Goal: Information Seeking & Learning: Learn about a topic

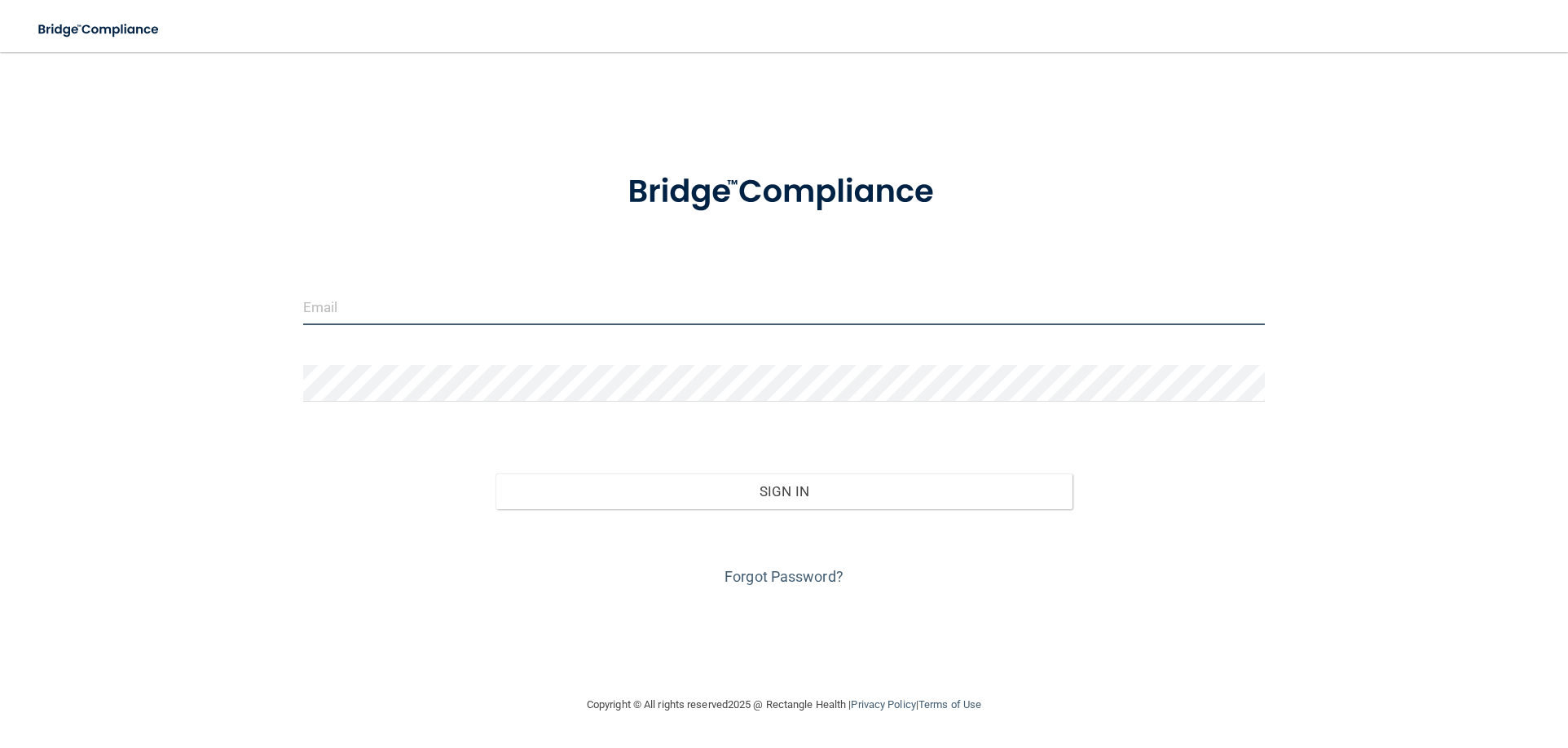
click at [520, 299] on input "email" at bounding box center [784, 306] width 962 height 37
type input "[EMAIL_ADDRESS][DOMAIN_NAME]"
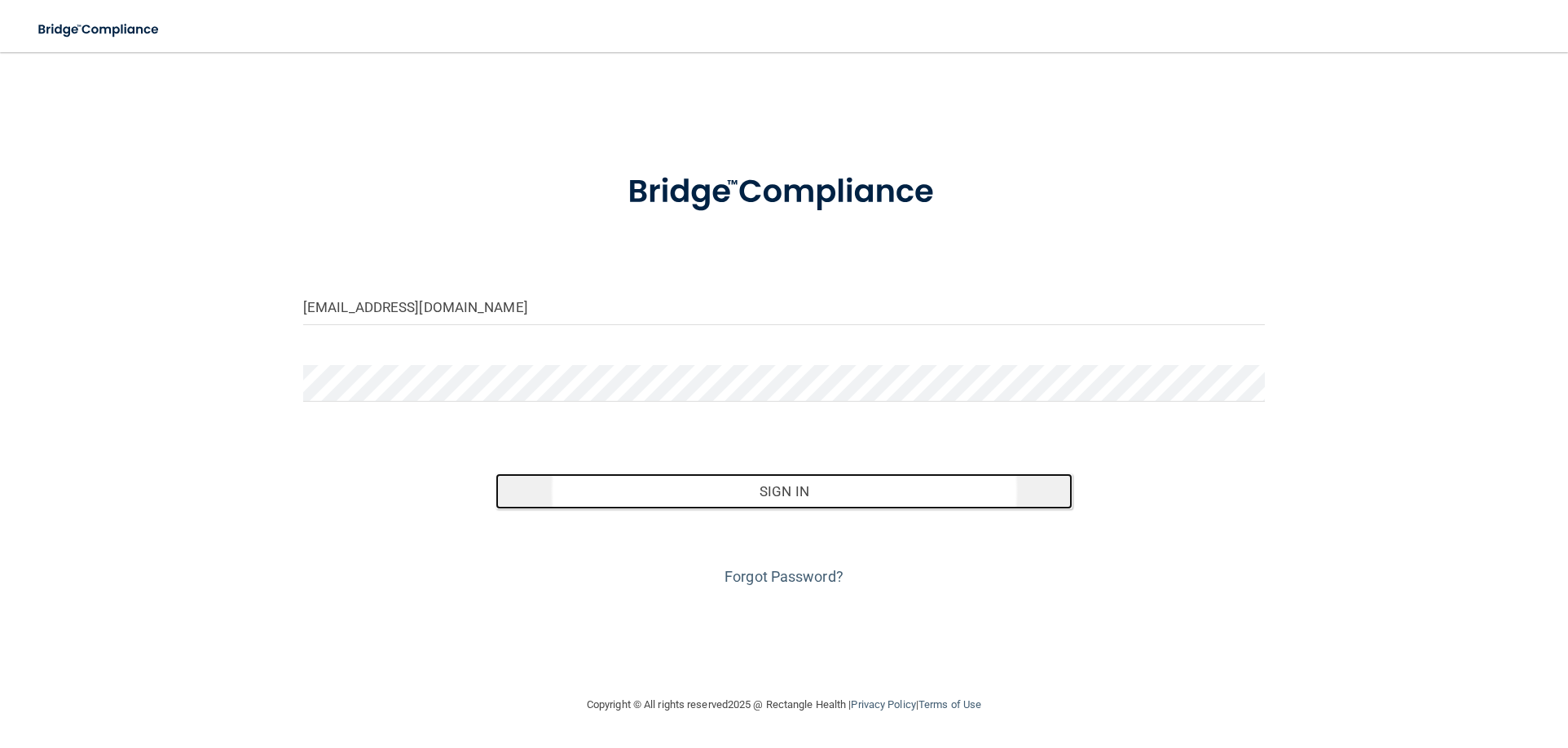
click at [706, 486] on button "Sign In" at bounding box center [784, 491] width 577 height 36
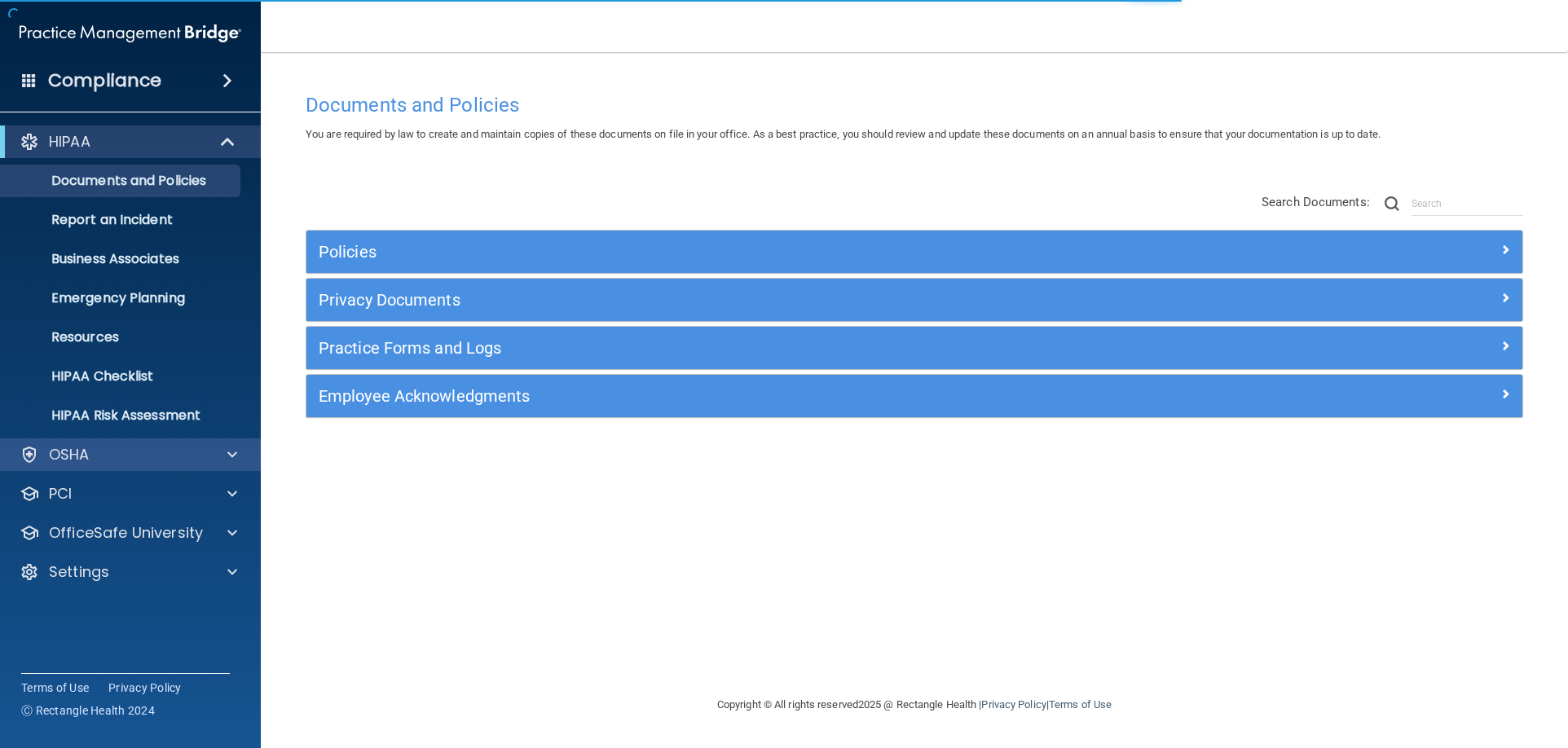
click at [200, 459] on div "OSHA" at bounding box center [108, 454] width 202 height 20
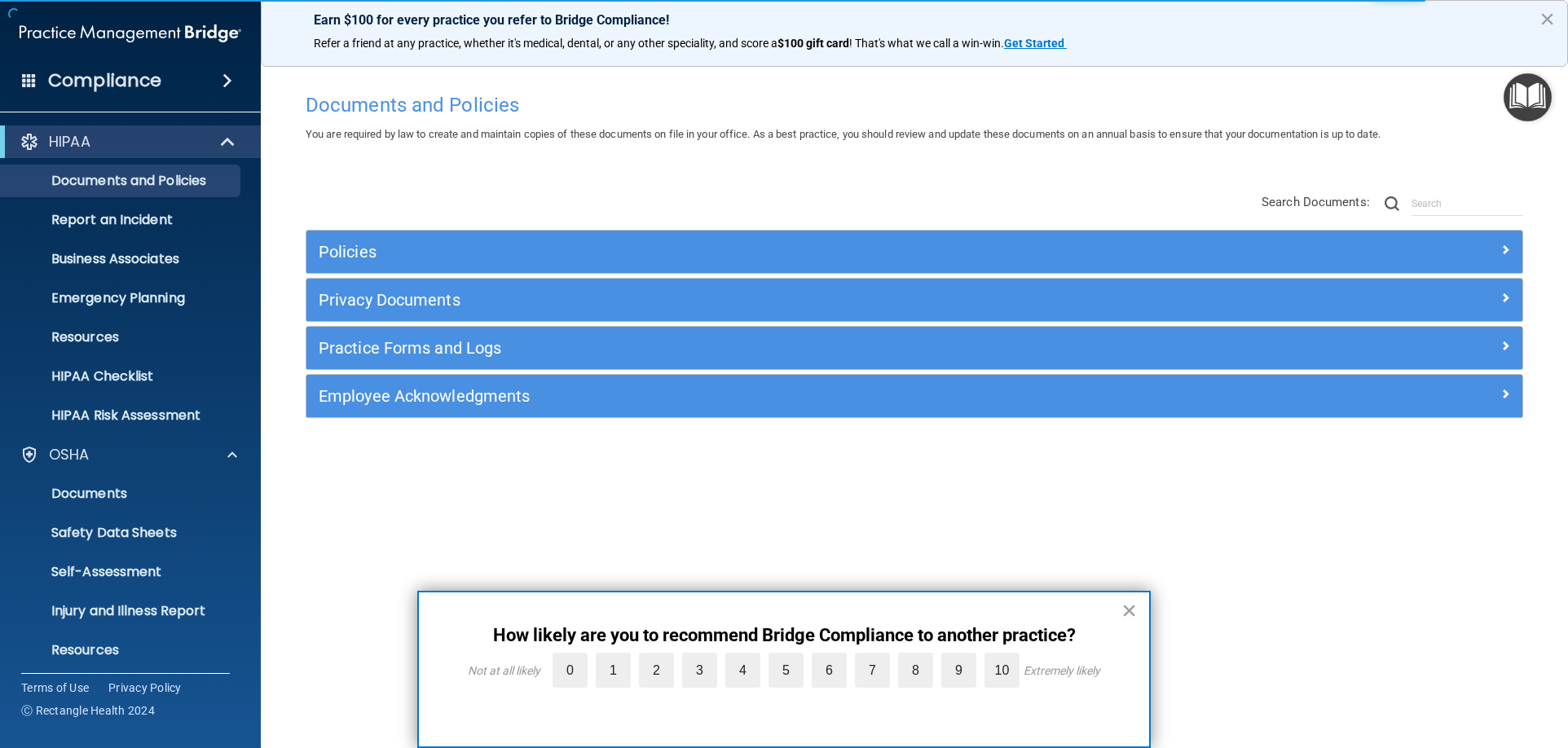
click at [1125, 605] on button "×" at bounding box center [1129, 610] width 15 height 26
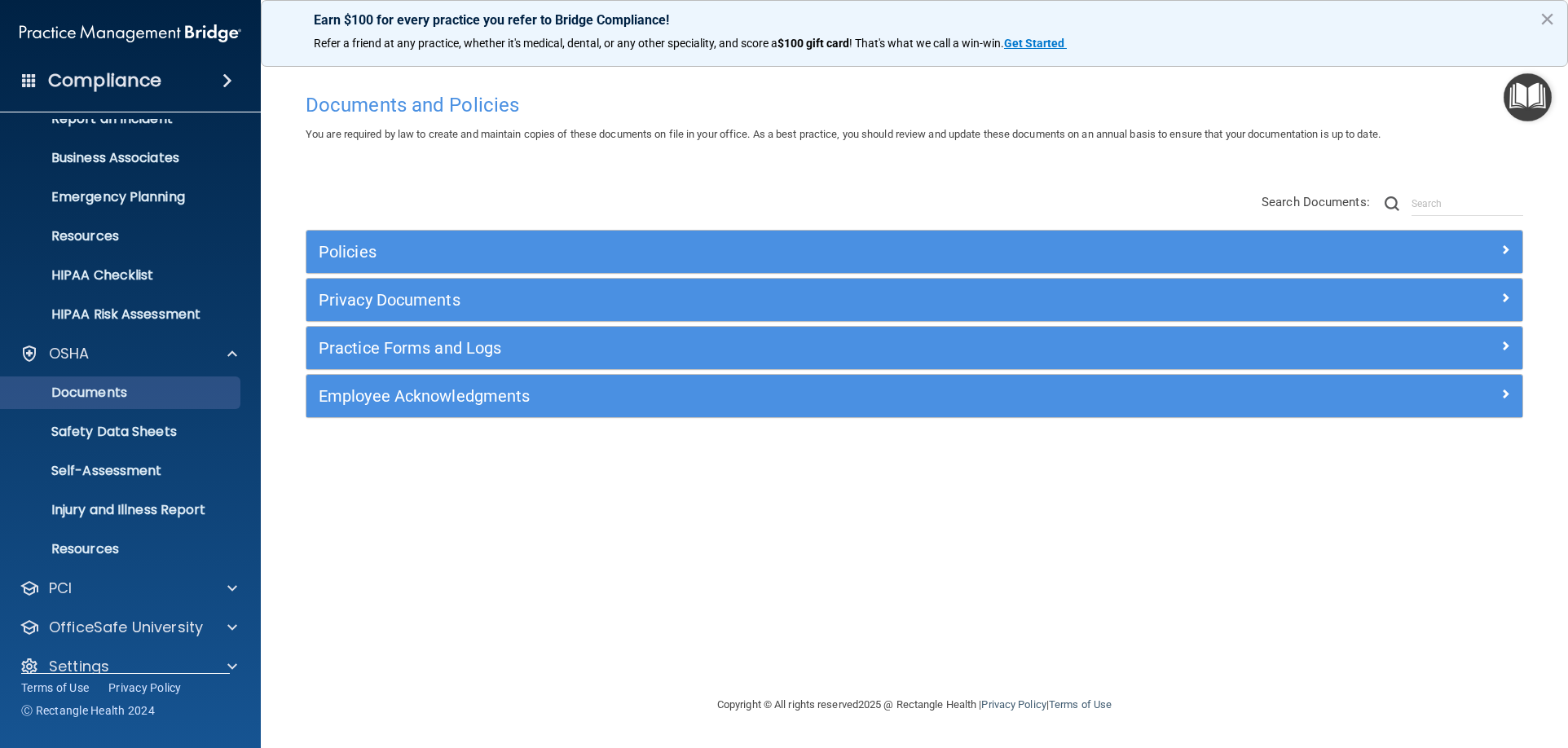
scroll to position [124, 0]
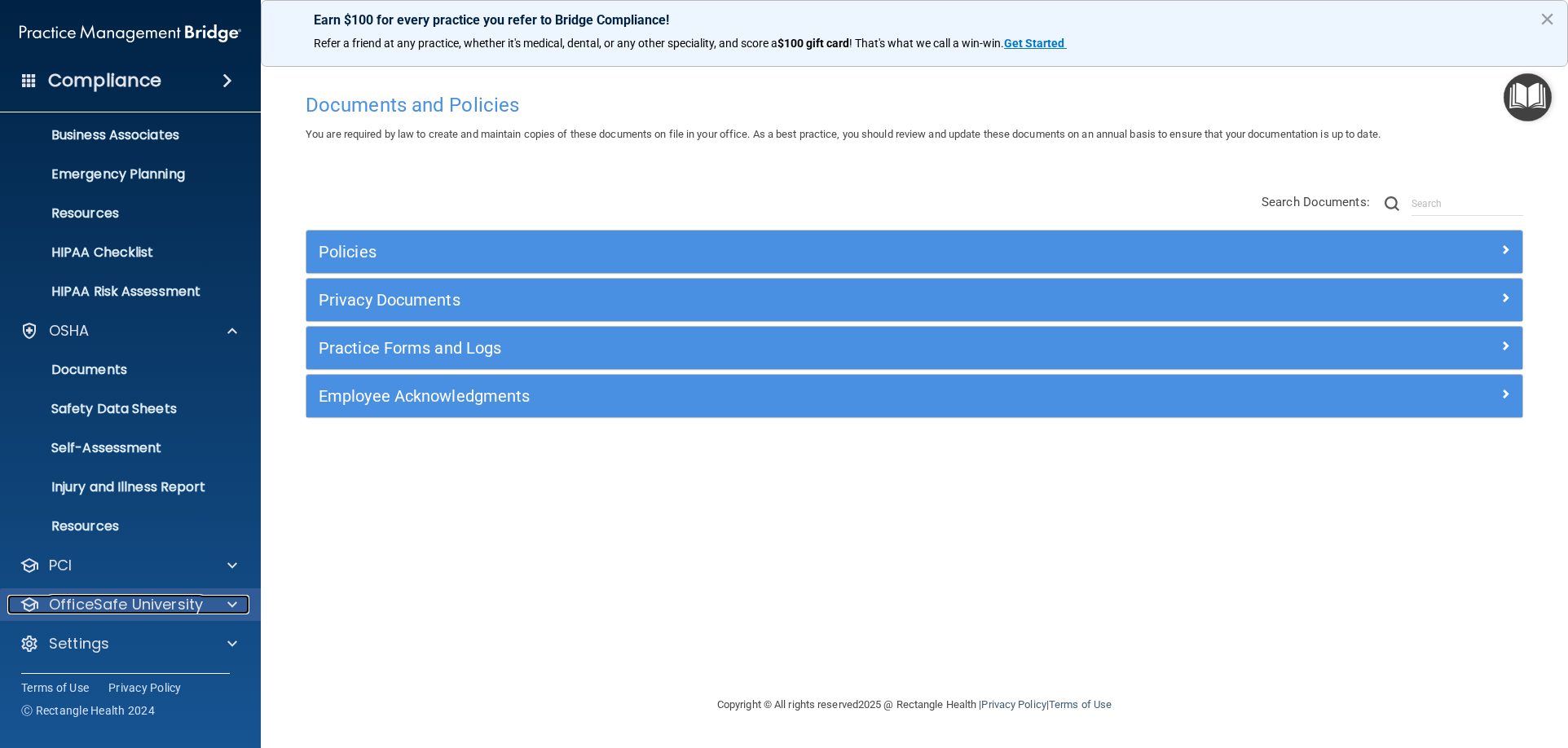
click at [170, 604] on p "OfficeSafe University" at bounding box center [126, 604] width 154 height 20
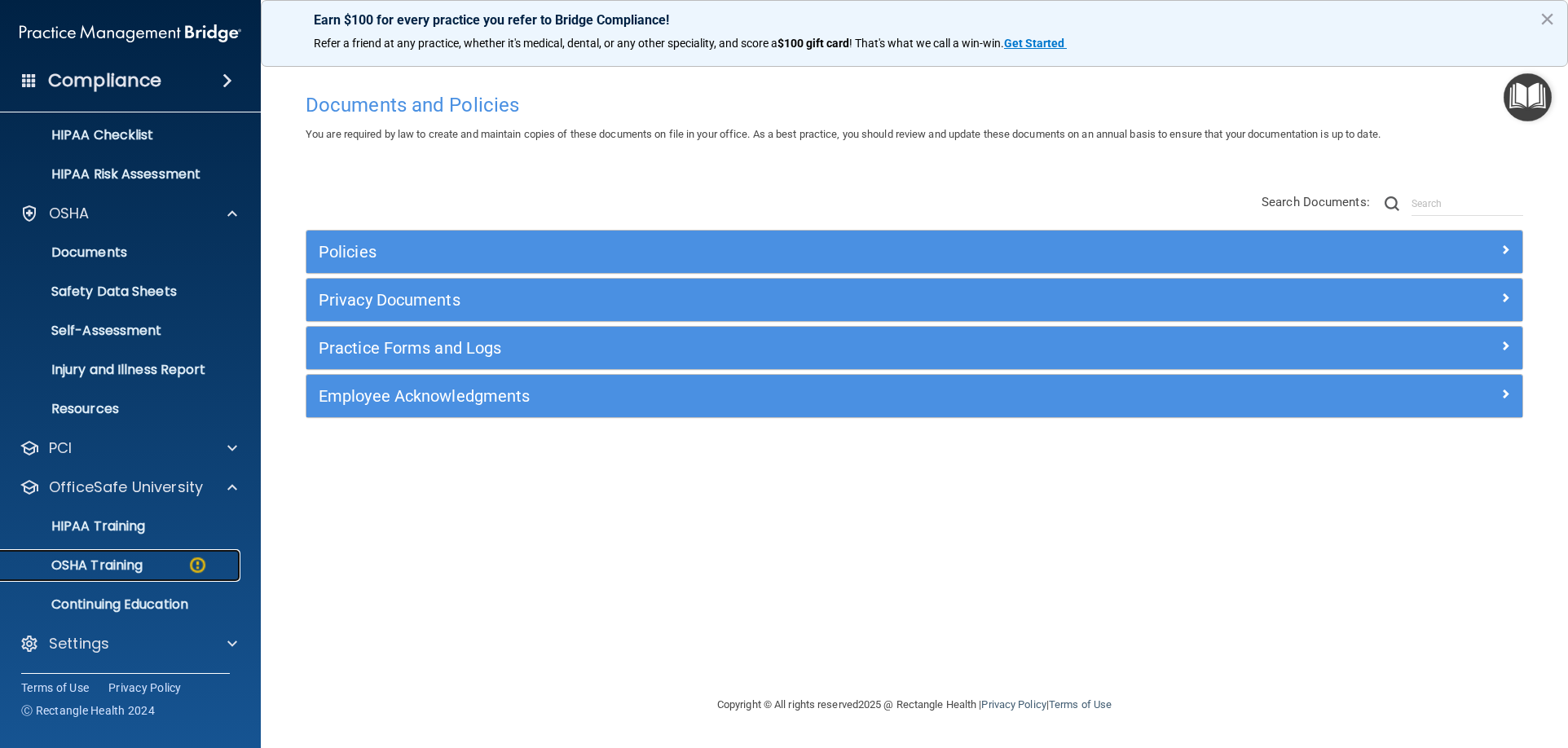
click at [121, 568] on p "OSHA Training" at bounding box center [76, 565] width 132 height 16
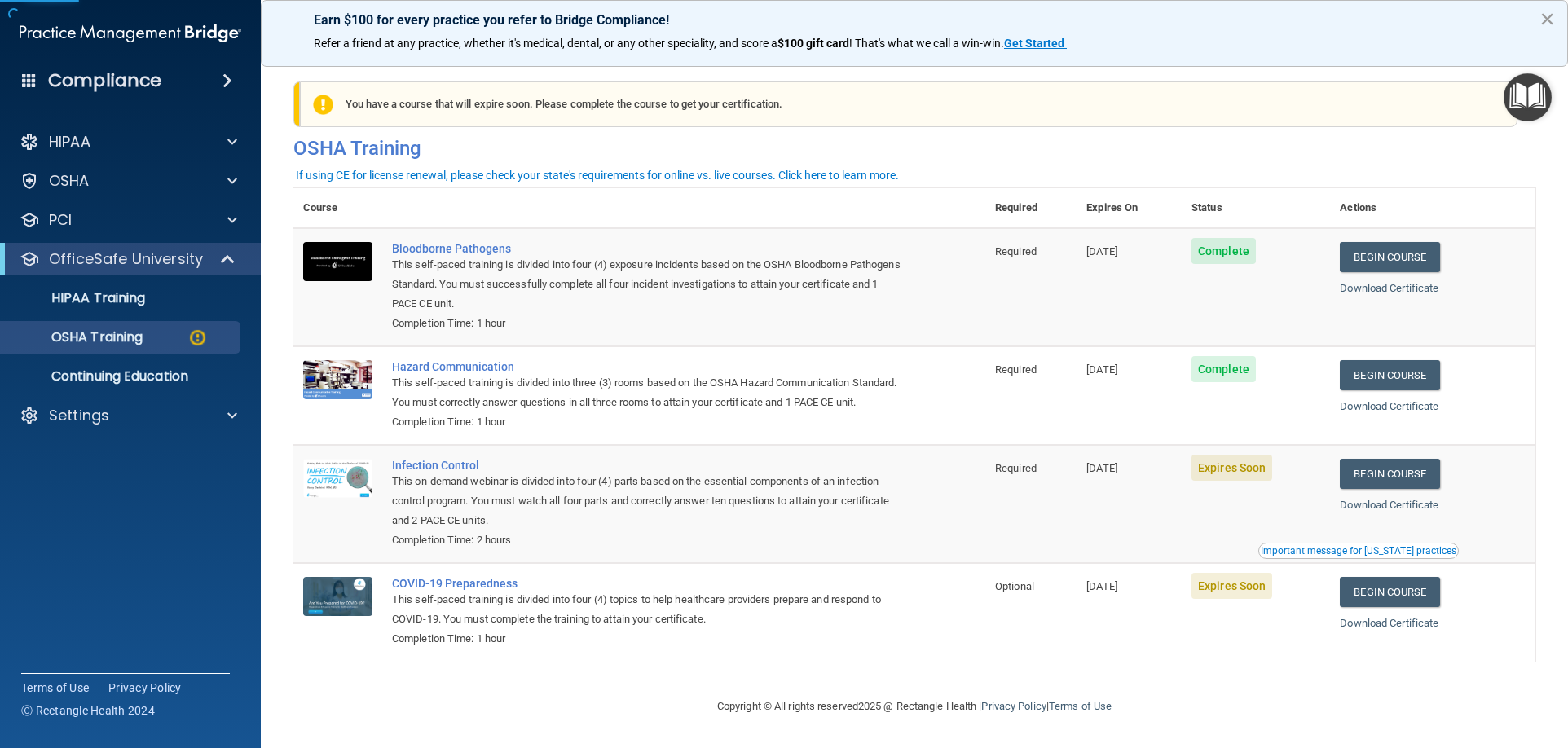
click at [1546, 20] on button "×" at bounding box center [1547, 19] width 15 height 26
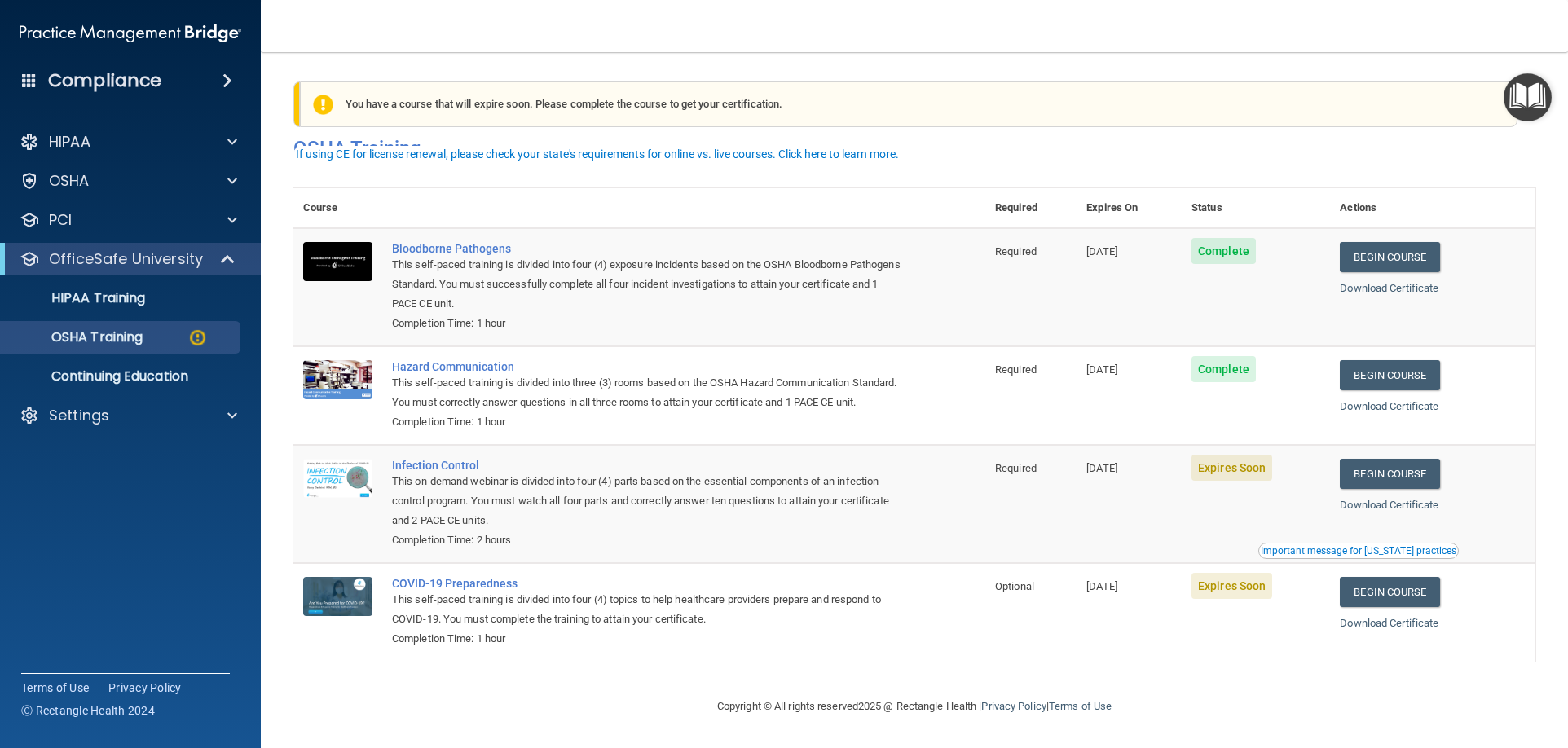
scroll to position [21, 0]
